Goal: Navigation & Orientation: Find specific page/section

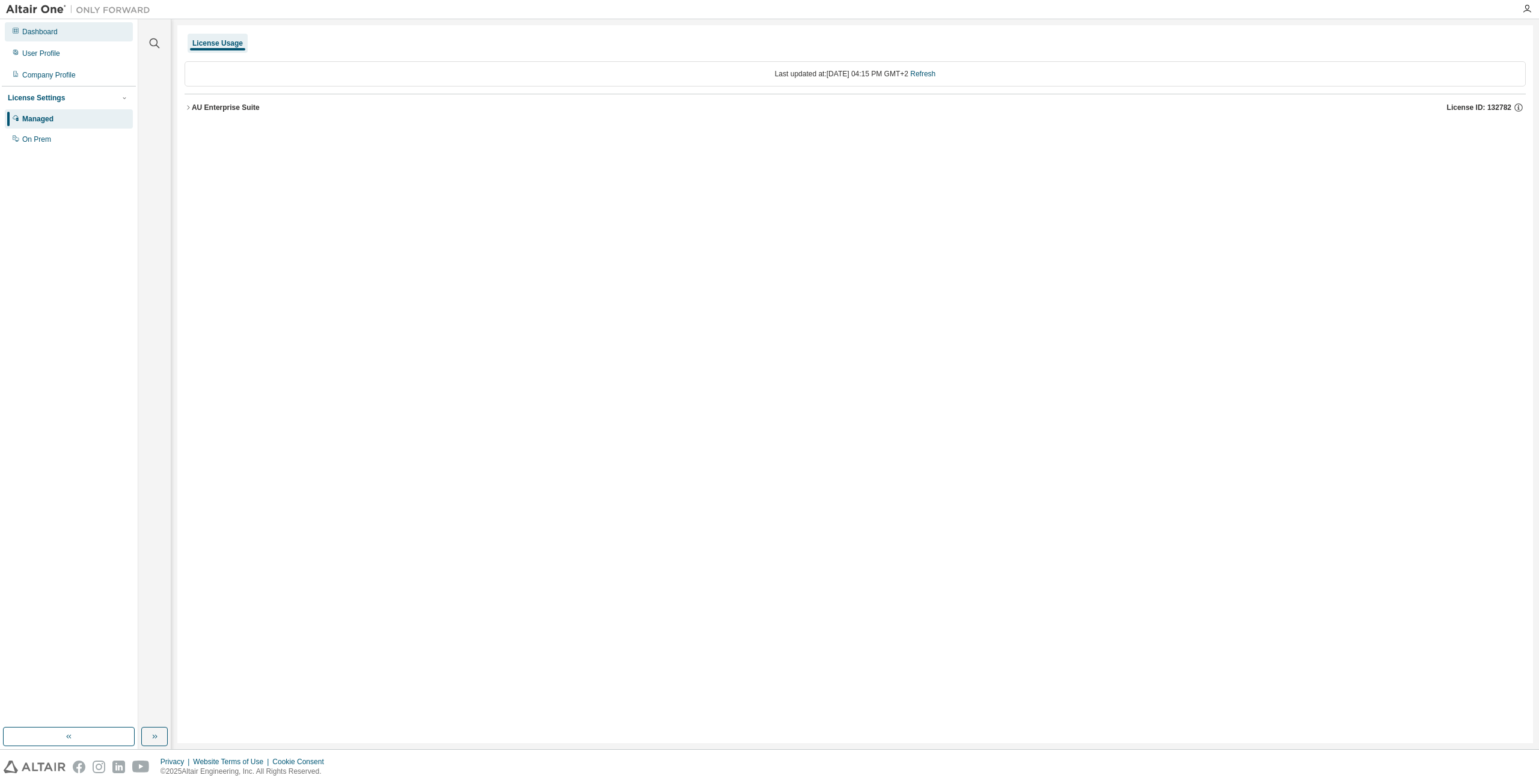
click at [46, 31] on div "Dashboard" at bounding box center [40, 32] width 35 height 10
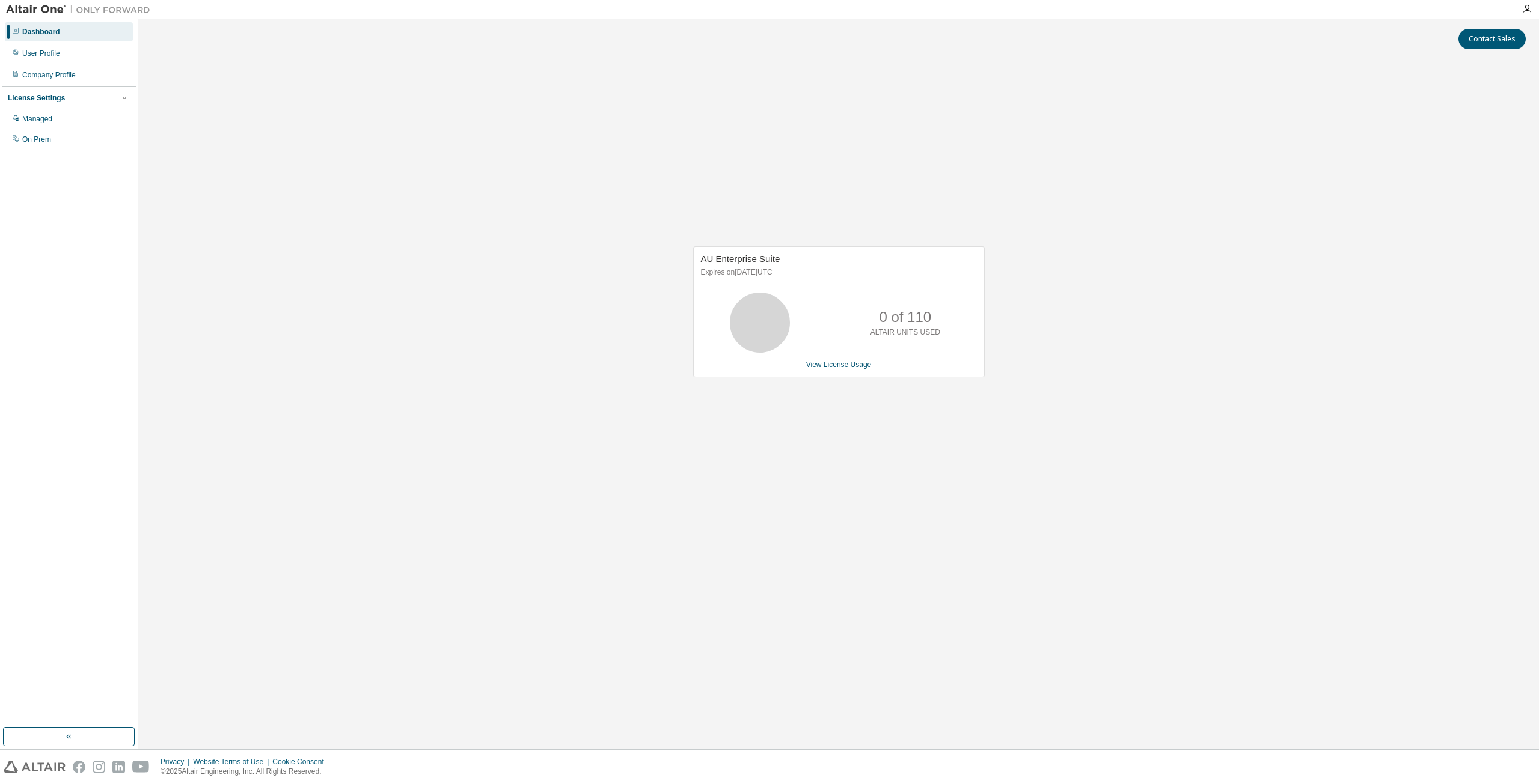
click at [99, 4] on img at bounding box center [81, 10] width 150 height 12
